Goal: Task Accomplishment & Management: Use online tool/utility

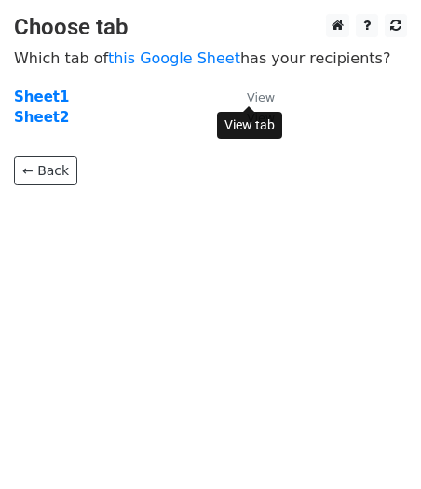
click at [259, 100] on small "View" at bounding box center [261, 97] width 28 height 14
click at [253, 131] on div "View tab" at bounding box center [249, 125] width 65 height 27
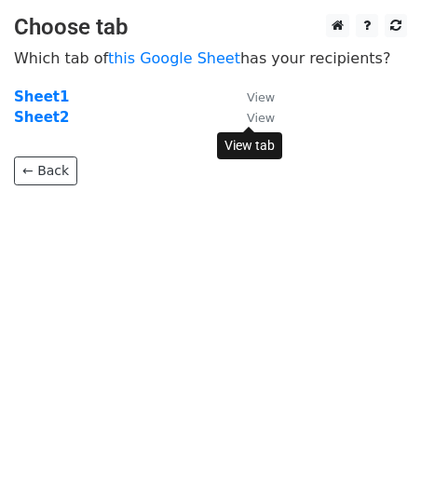
click at [254, 121] on small "View" at bounding box center [261, 118] width 28 height 14
click at [255, 93] on small "View" at bounding box center [261, 97] width 28 height 14
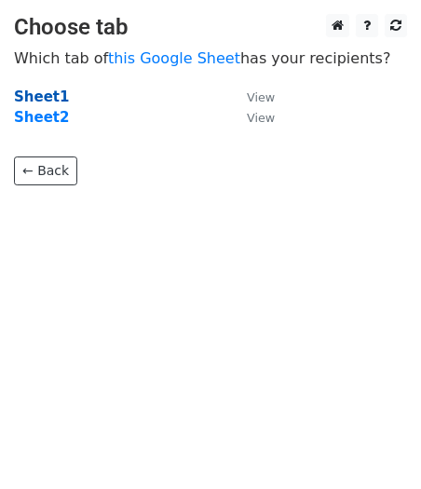
click at [37, 97] on strong "Sheet1" at bounding box center [41, 97] width 55 height 17
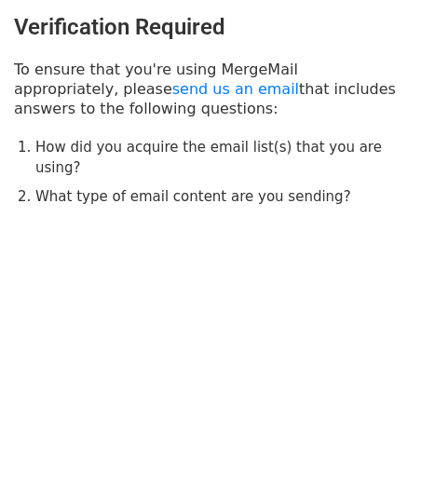
click at [289, 186] on li "What type of email content are you sending?" at bounding box center [221, 196] width 372 height 21
click at [234, 19] on h3 "Verification Required" at bounding box center [210, 27] width 393 height 27
click at [172, 91] on link "send us an email" at bounding box center [235, 89] width 127 height 18
click at [172, 88] on link "send us an email" at bounding box center [235, 89] width 127 height 18
click at [172, 27] on h3 "Verification Required" at bounding box center [210, 27] width 393 height 27
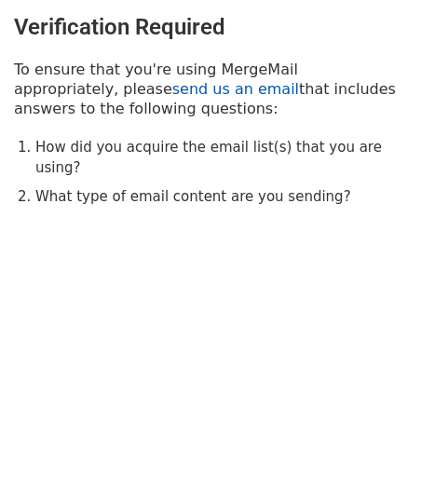
click at [172, 93] on link "send us an email" at bounding box center [235, 89] width 127 height 18
click at [172, 91] on link "send us an email" at bounding box center [235, 89] width 127 height 18
click at [172, 89] on link "send us an email" at bounding box center [235, 89] width 127 height 18
click at [172, 92] on link "send us an email" at bounding box center [235, 89] width 127 height 18
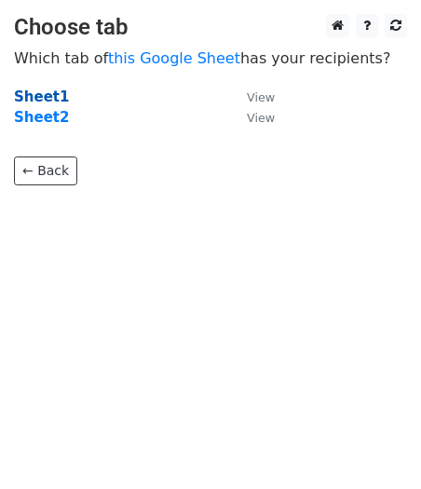
click at [26, 92] on strong "Sheet1" at bounding box center [41, 97] width 55 height 17
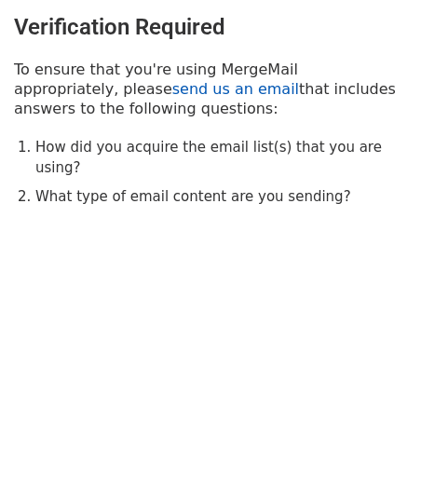
click at [172, 92] on link "send us an email" at bounding box center [235, 89] width 127 height 18
drag, startPoint x: 129, startPoint y: 88, endPoint x: 114, endPoint y: 44, distance: 46.3
click at [172, 89] on link "send us an email" at bounding box center [235, 89] width 127 height 18
click at [63, 19] on h3 "Verification Required" at bounding box center [210, 27] width 393 height 27
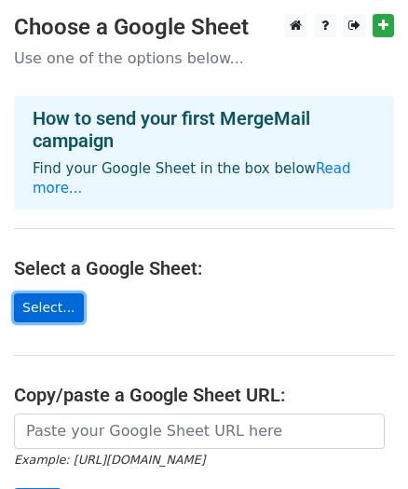
click at [62, 294] on link "Select..." at bounding box center [49, 308] width 70 height 29
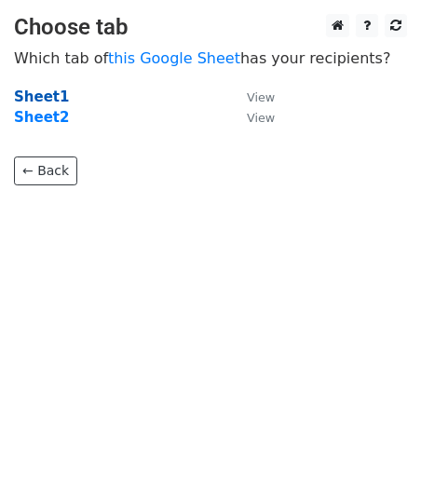
click at [49, 97] on strong "Sheet1" at bounding box center [41, 97] width 55 height 17
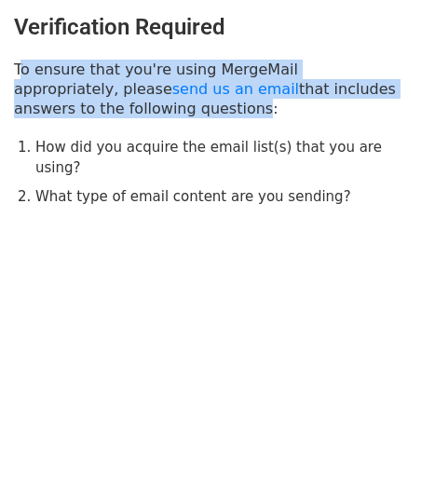
drag, startPoint x: 137, startPoint y: 114, endPoint x: 15, endPoint y: 76, distance: 128.0
click at [15, 76] on p "To ensure that you're using MergeMail appropriately, please send us an email th…" at bounding box center [210, 89] width 393 height 59
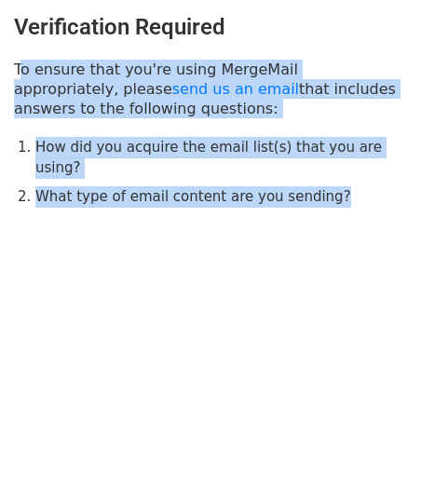
drag, startPoint x: 323, startPoint y: 186, endPoint x: 9, endPoint y: 70, distance: 333.9
click at [9, 70] on div "Verification Required To ensure that you're using MergeMail appropriately, plea…" at bounding box center [210, 111] width 421 height 222
copy div "To ensure that you're using MergeMail appropriately, please send us an email th…"
click at [130, 210] on body "Verification Required To ensure that you're using MergeMail appropriately, plea…" at bounding box center [210, 148] width 421 height 296
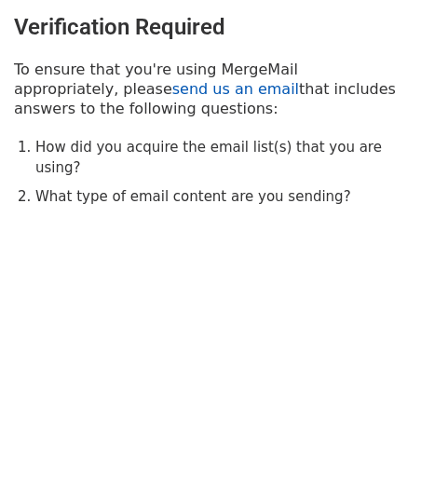
click at [172, 88] on link "send us an email" at bounding box center [235, 89] width 127 height 18
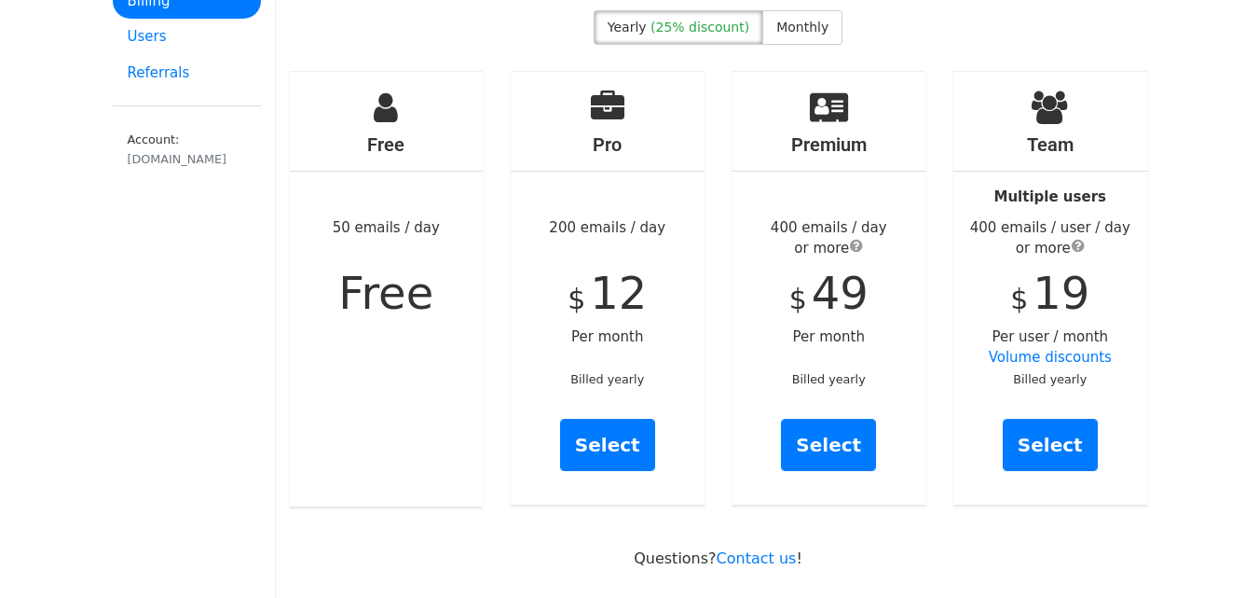
scroll to position [186, 0]
